Goal: Find specific page/section: Find specific page/section

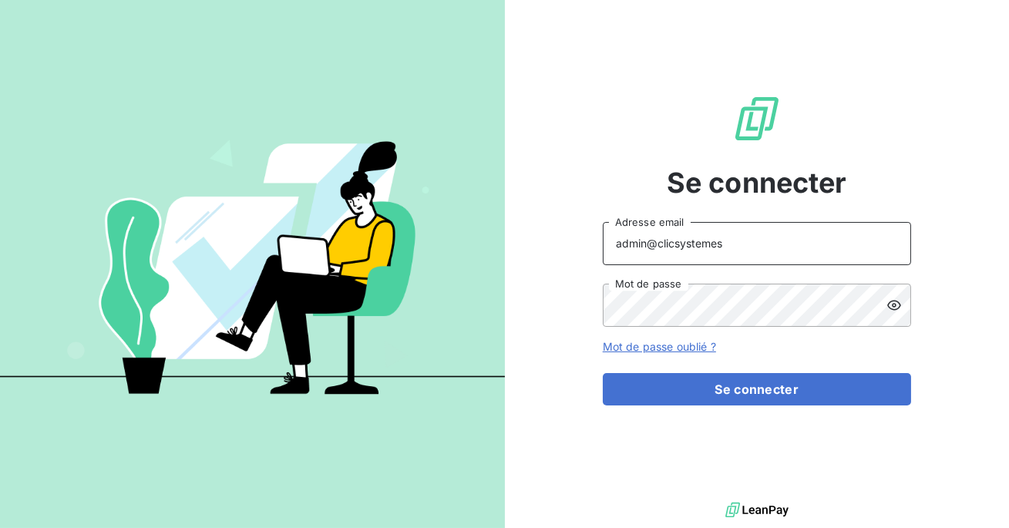
click at [720, 250] on input "admin@clicsystemes" at bounding box center [756, 243] width 308 height 43
type input "admin@relaispoidslourdsberry"
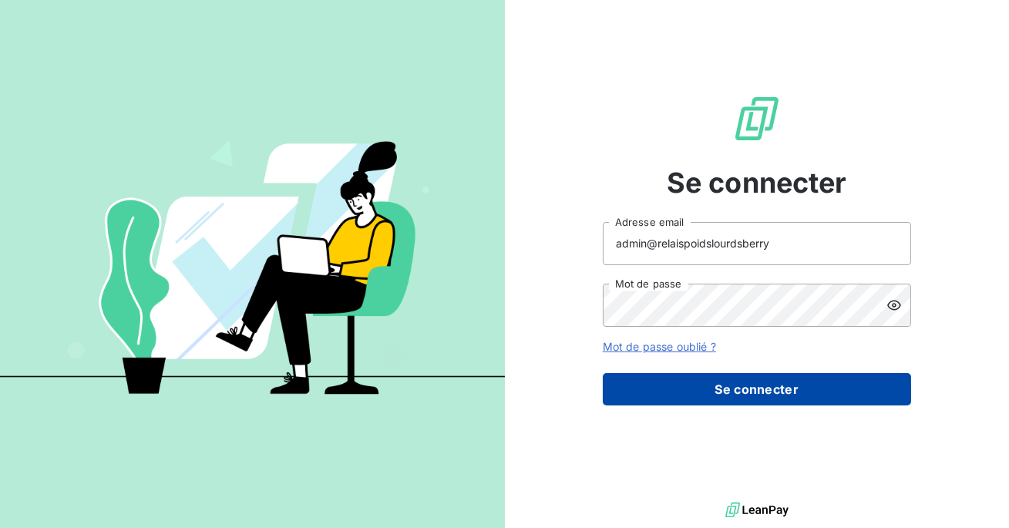
click at [729, 384] on button "Se connecter" at bounding box center [756, 389] width 308 height 32
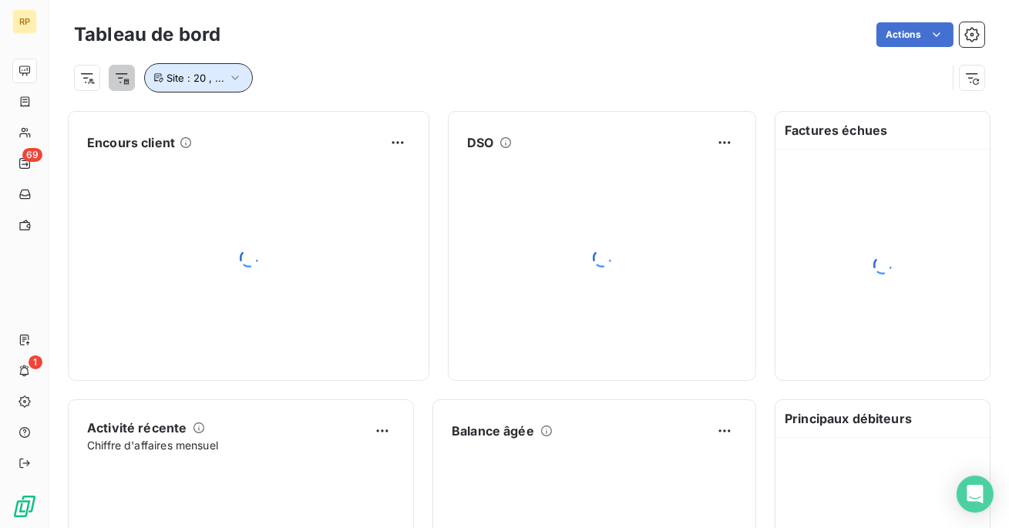
click at [227, 76] on icon "button" at bounding box center [234, 77] width 15 height 15
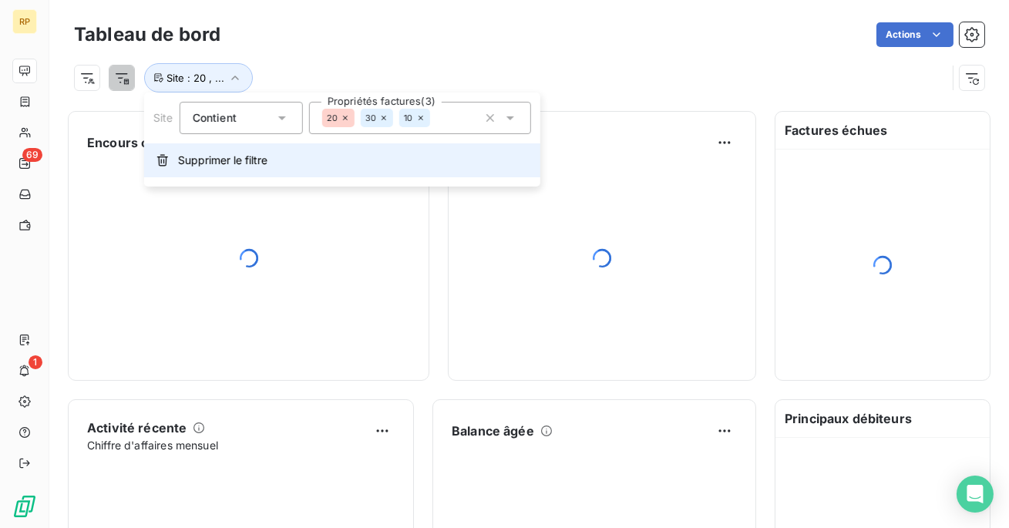
click at [224, 169] on button "Supprimer le filtre" at bounding box center [342, 160] width 396 height 34
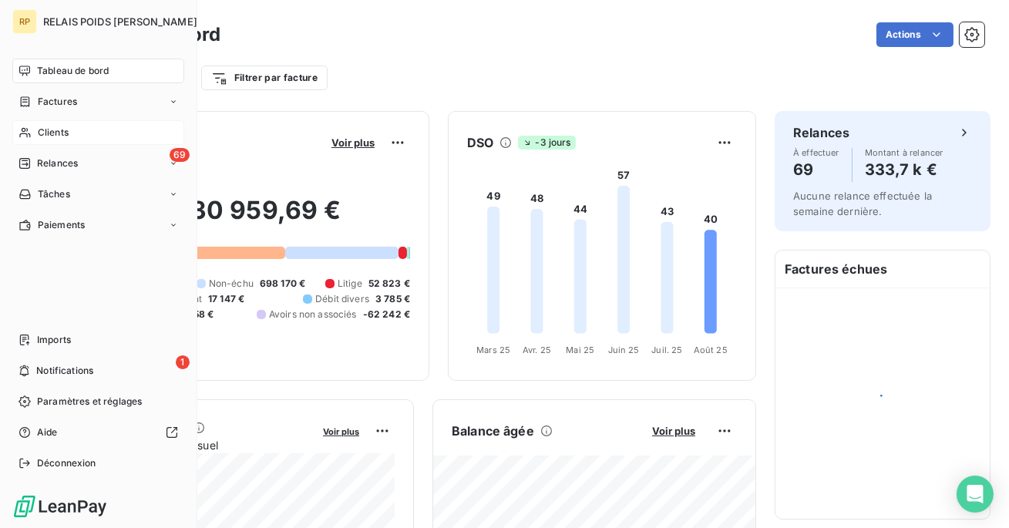
click at [33, 131] on div "Clients" at bounding box center [98, 132] width 172 height 25
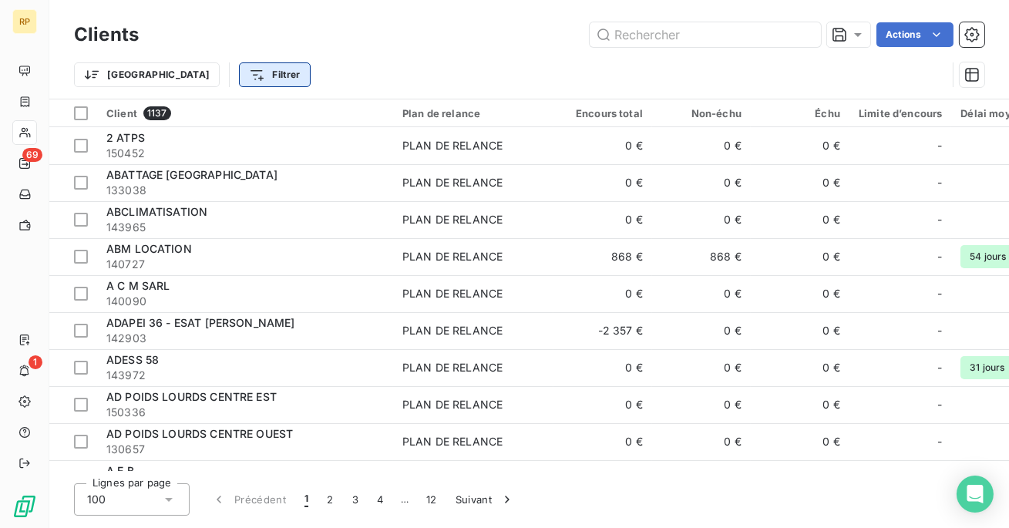
click at [179, 71] on html "RP 69 1 Clients Actions Trier Filtrer Client 1137 Plan de relance Encours total…" at bounding box center [504, 264] width 1009 height 528
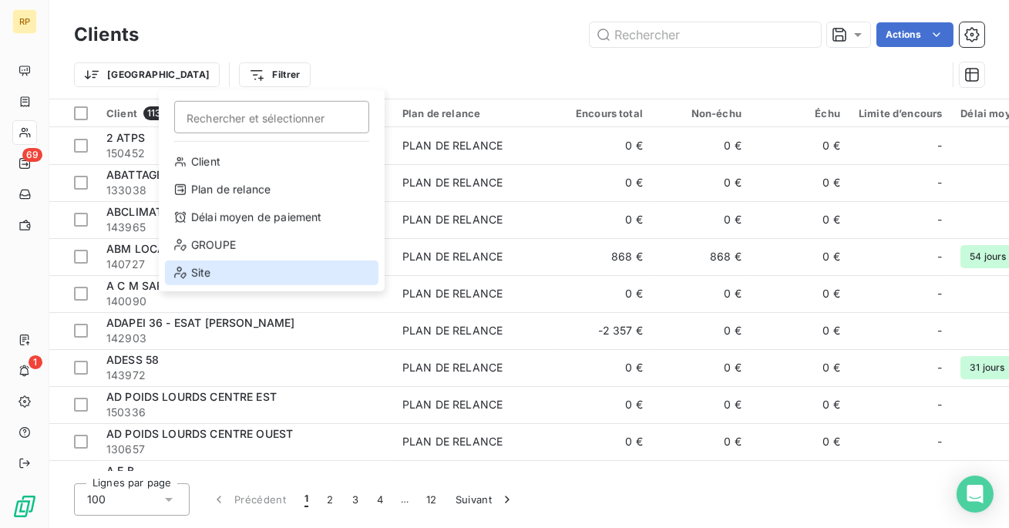
click at [250, 261] on div "Site" at bounding box center [271, 272] width 213 height 25
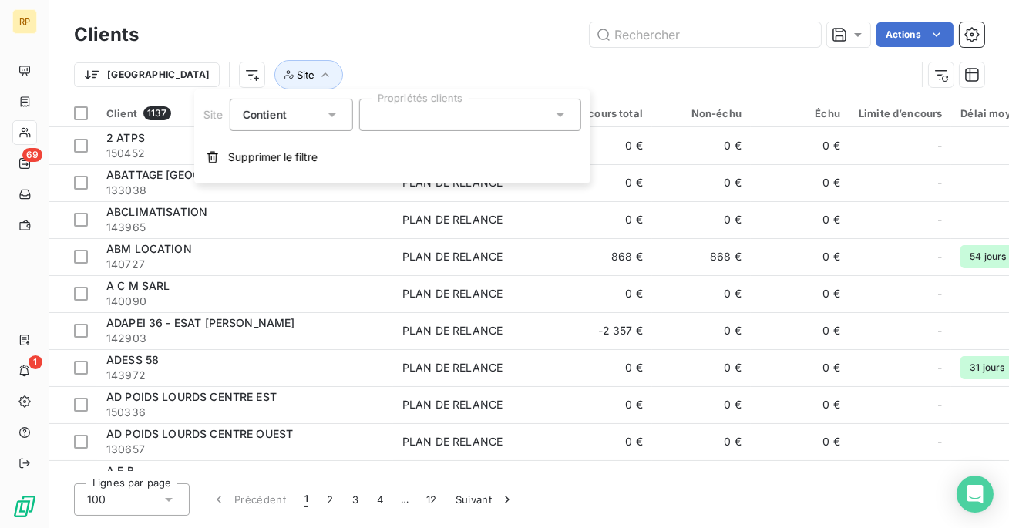
click at [416, 111] on div at bounding box center [469, 115] width 222 height 32
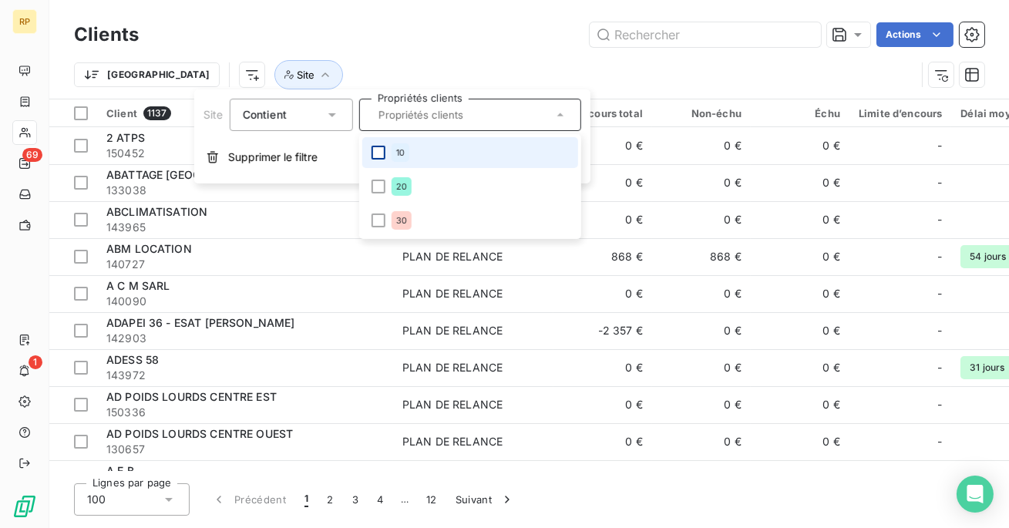
click at [376, 146] on div at bounding box center [378, 153] width 14 height 14
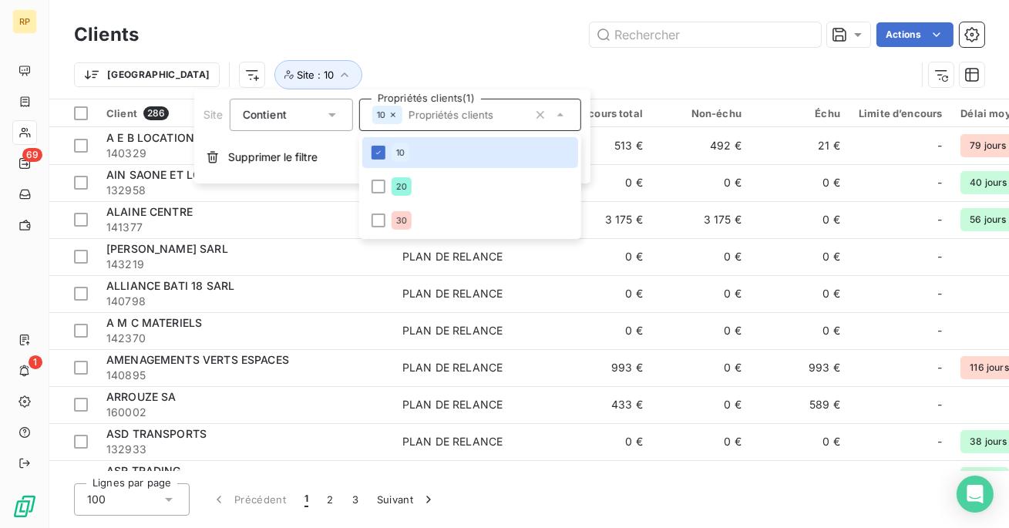
click at [407, 52] on div "Trier Site : 10" at bounding box center [529, 75] width 910 height 48
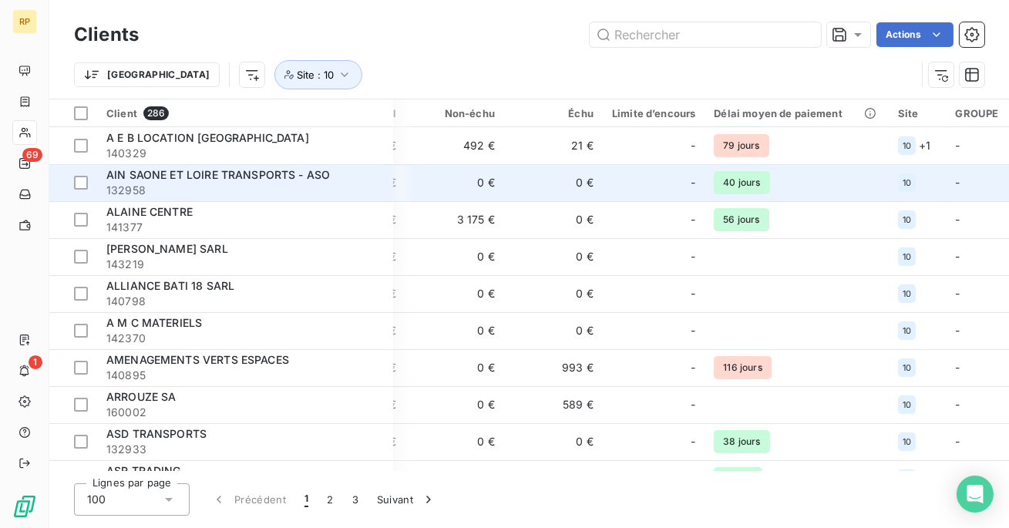
scroll to position [0, 280]
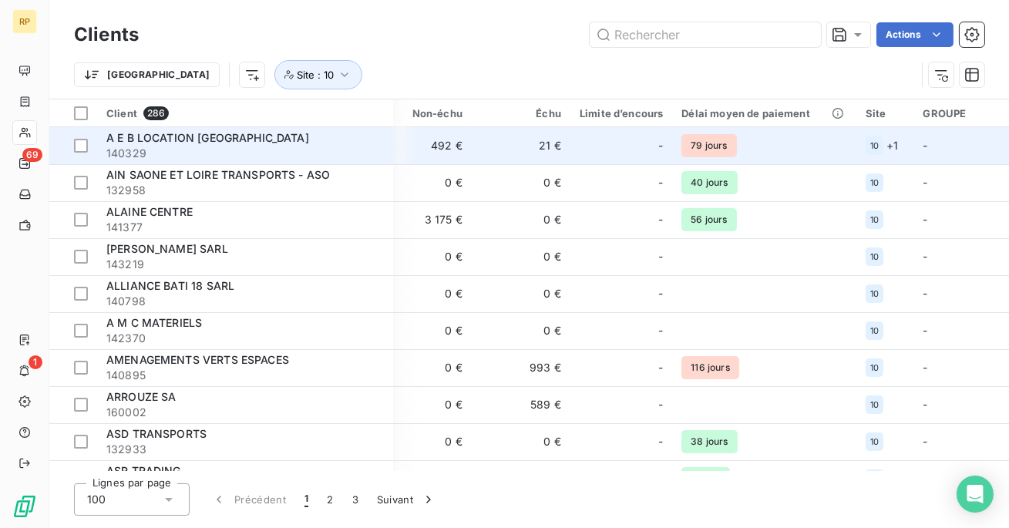
click at [304, 142] on div "A E B LOCATION [GEOGRAPHIC_DATA]" at bounding box center [244, 137] width 277 height 15
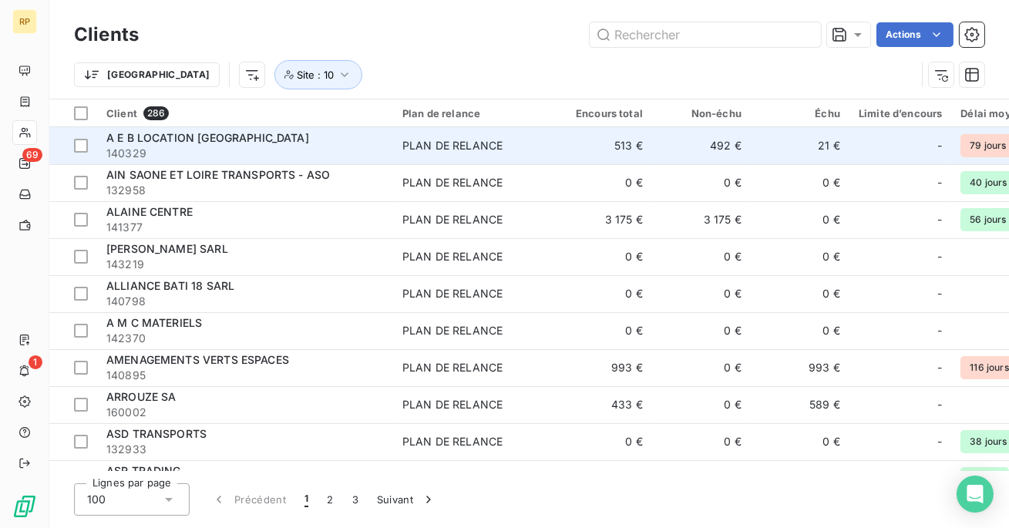
click at [252, 140] on div "A E B LOCATION [GEOGRAPHIC_DATA]" at bounding box center [244, 137] width 277 height 15
click at [210, 131] on span "A E B LOCATION [GEOGRAPHIC_DATA]" at bounding box center [207, 137] width 203 height 13
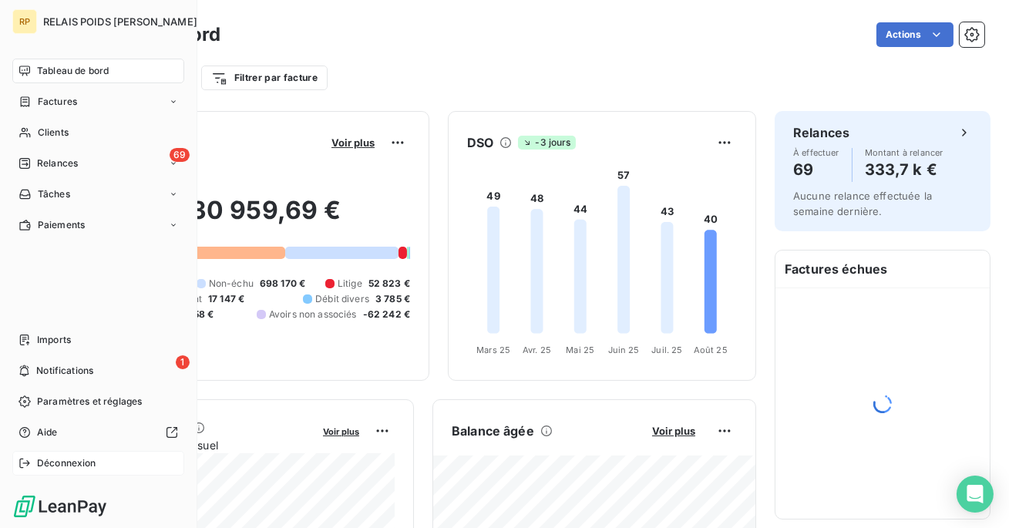
click at [28, 464] on icon at bounding box center [24, 462] width 10 height 9
